Goal: Check status: Check status

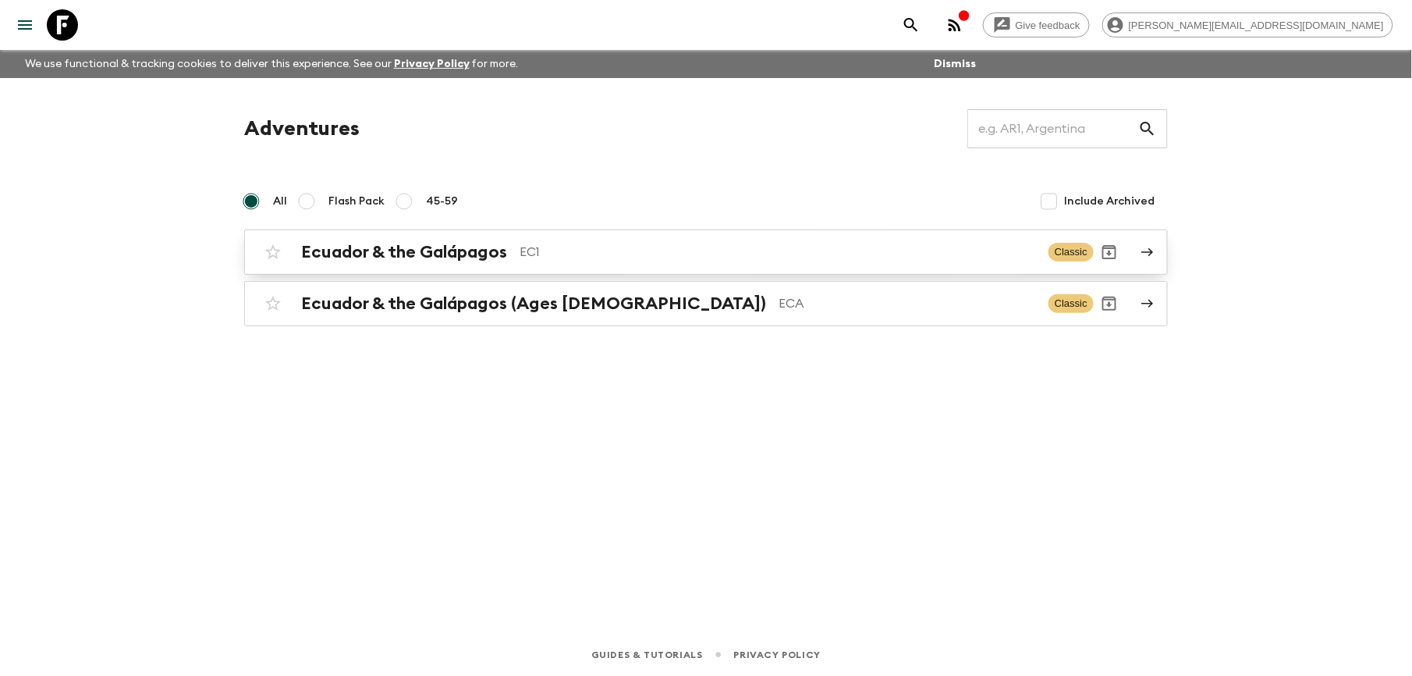
click at [449, 254] on h2 "Ecuador & the Galápagos" at bounding box center [404, 252] width 206 height 20
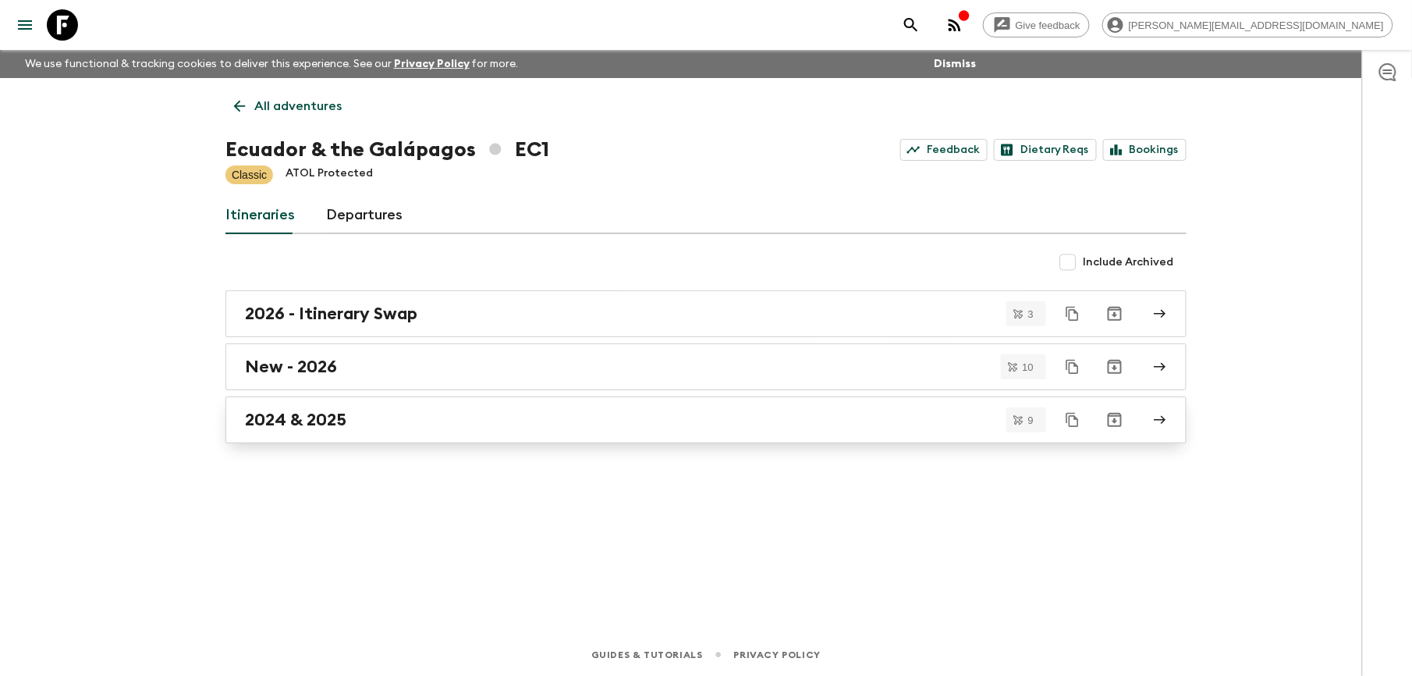
click at [284, 422] on h2 "2024 & 2025" at bounding box center [295, 420] width 101 height 20
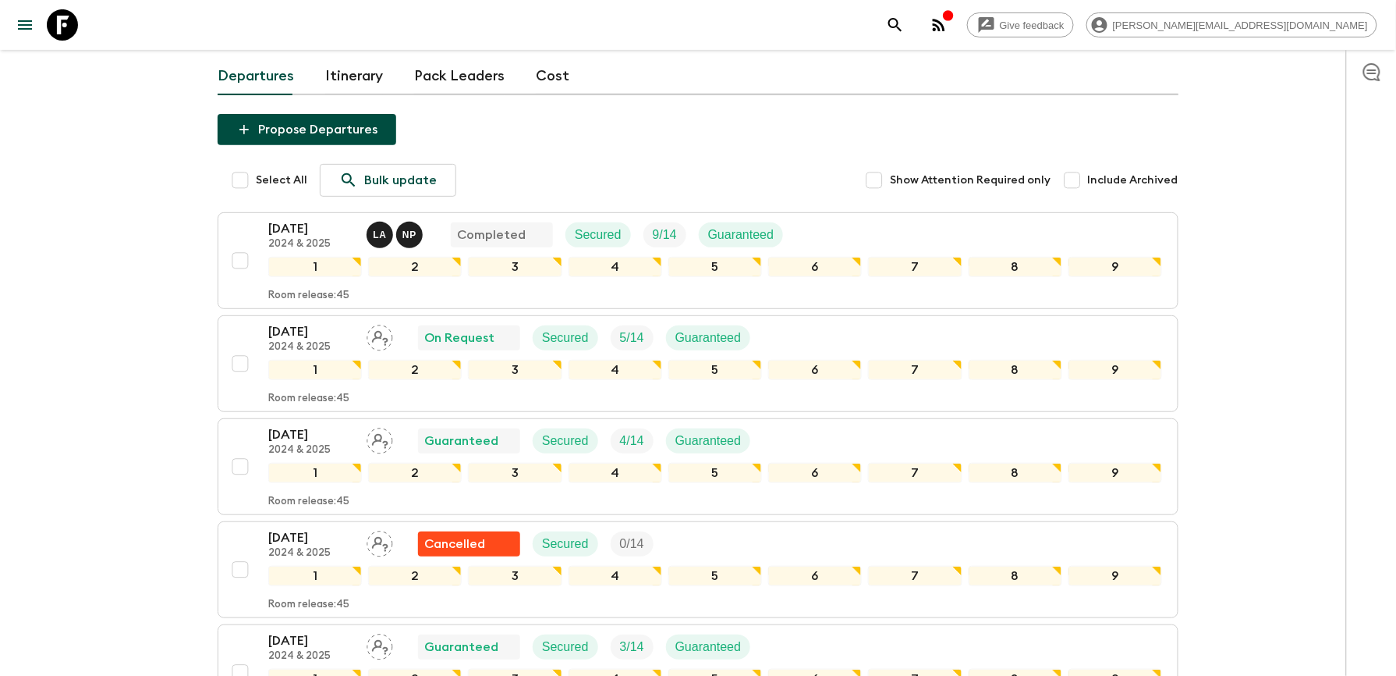
scroll to position [104, 0]
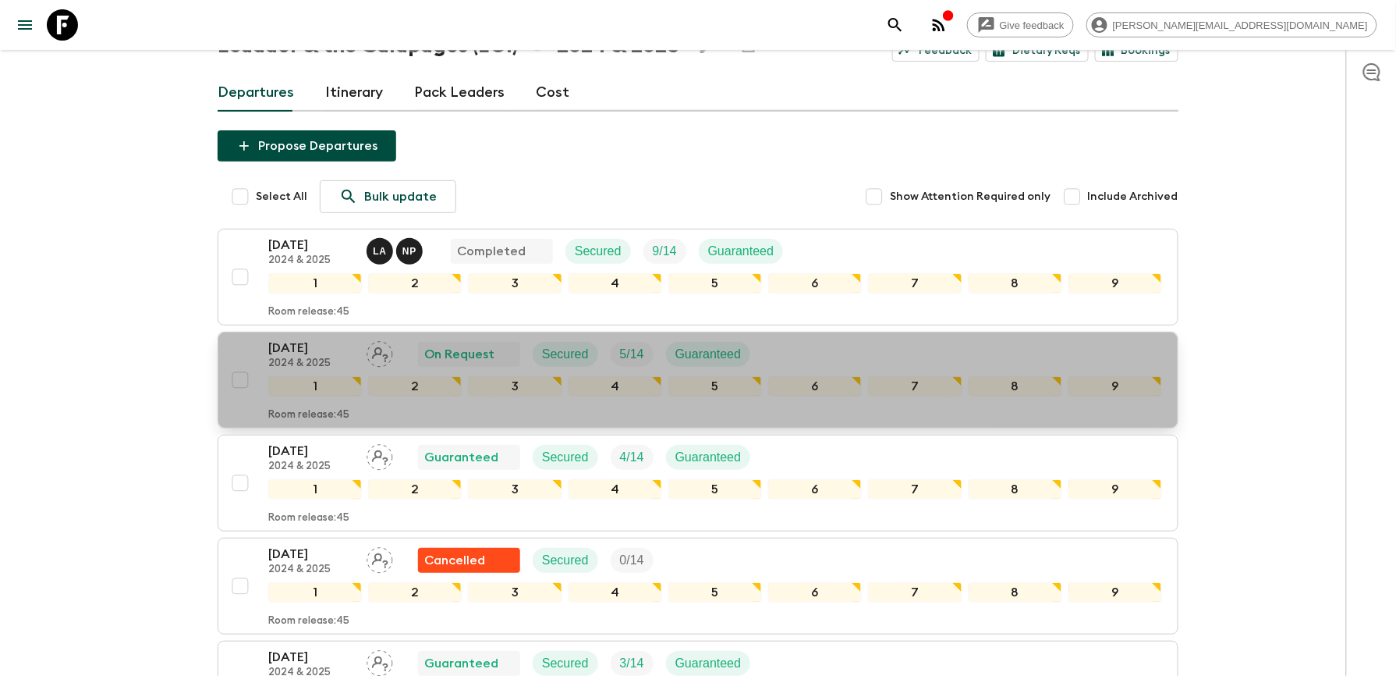
click at [285, 351] on p "[DATE]" at bounding box center [311, 348] width 86 height 19
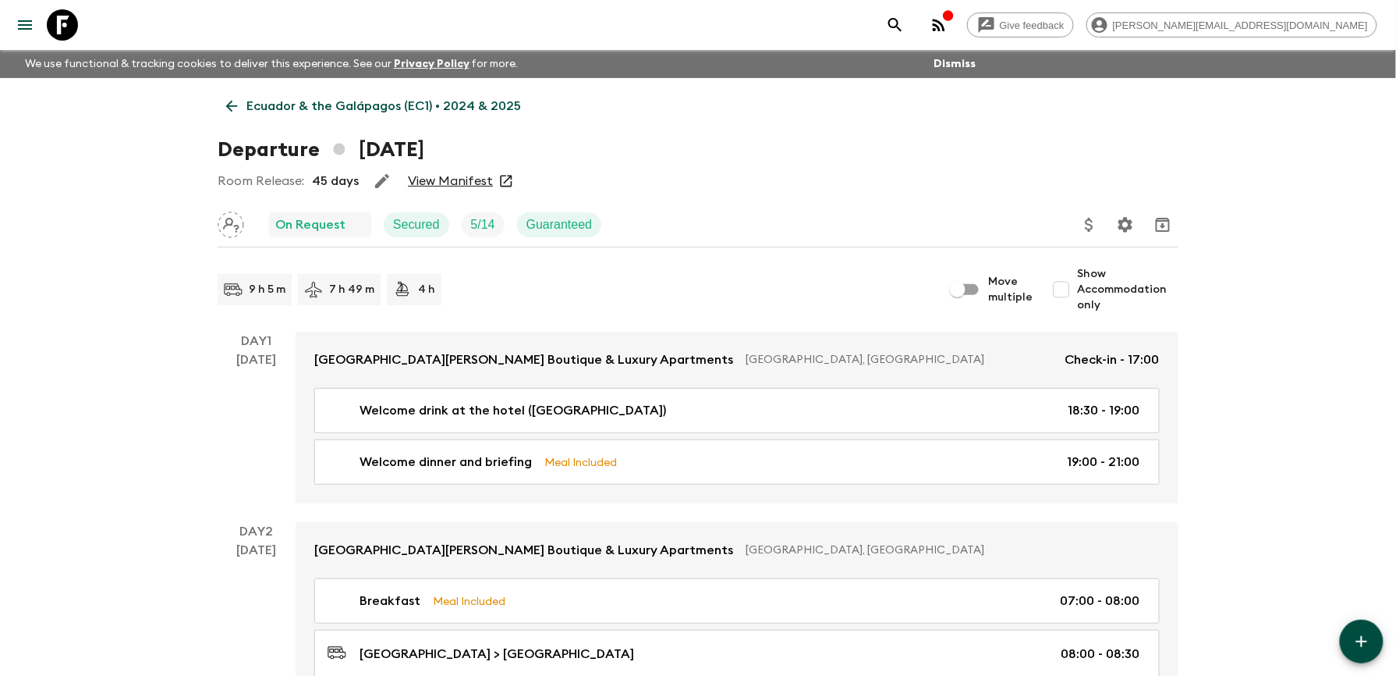
click at [438, 182] on link "View Manifest" at bounding box center [450, 181] width 85 height 16
